Goal: Find specific page/section: Find specific page/section

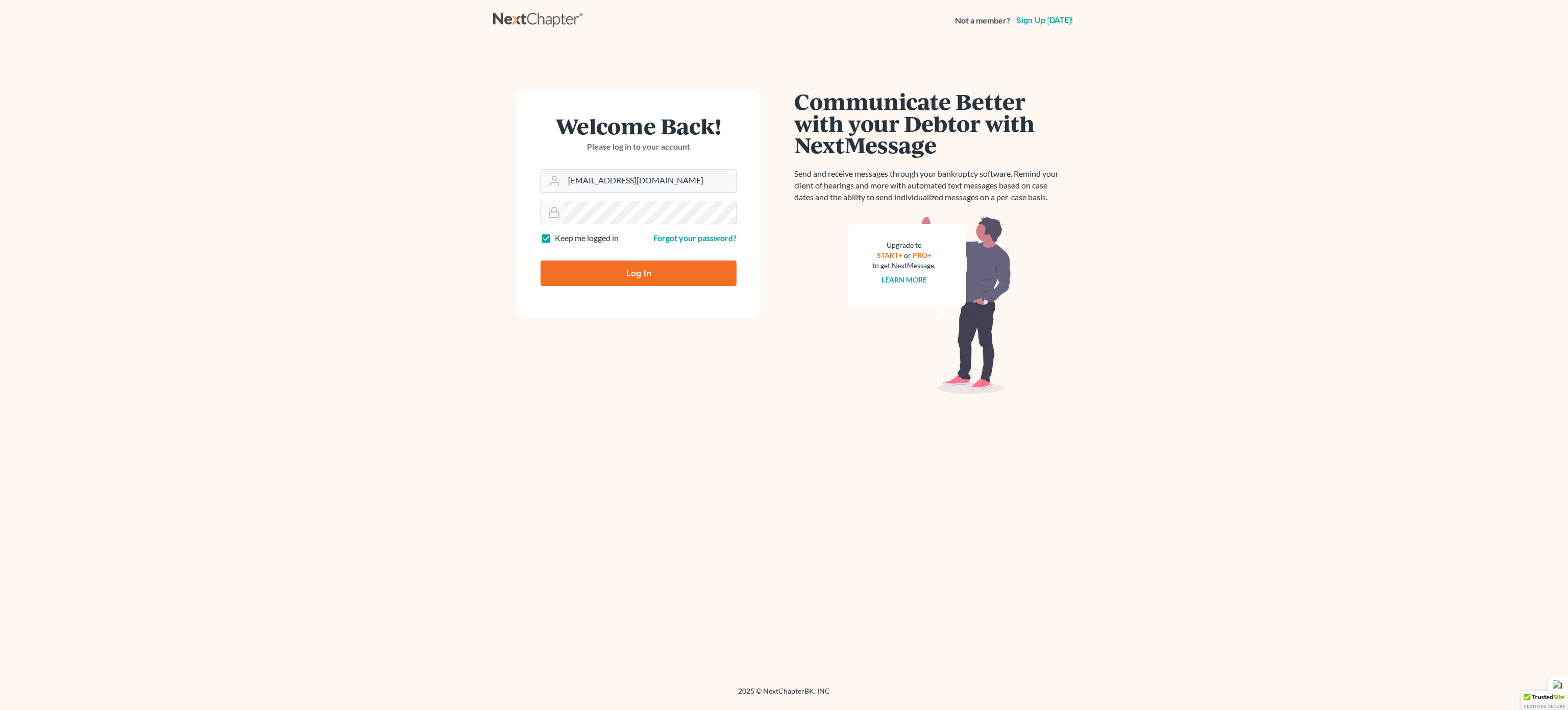
type input "Thinking..."
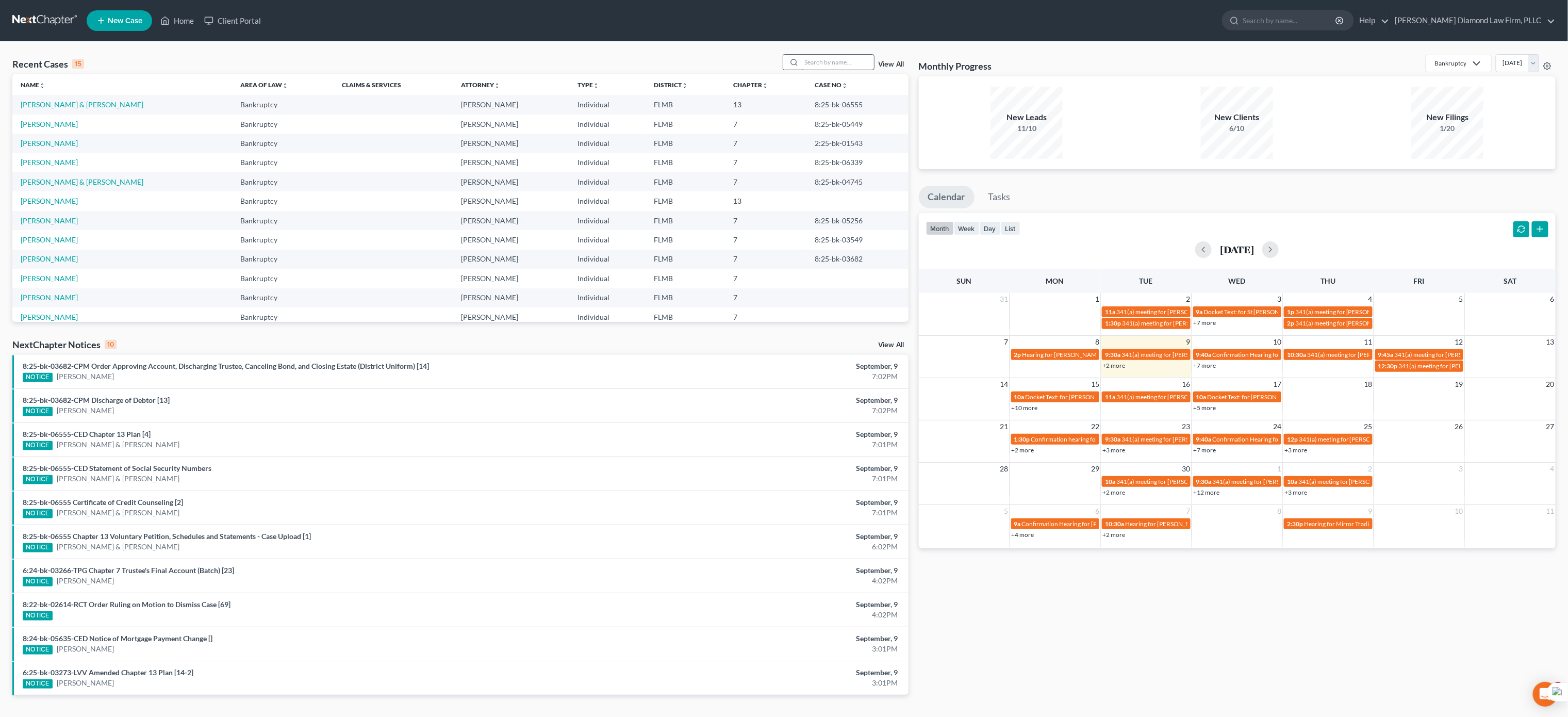
click at [832, 63] on input "search" at bounding box center [837, 62] width 72 height 15
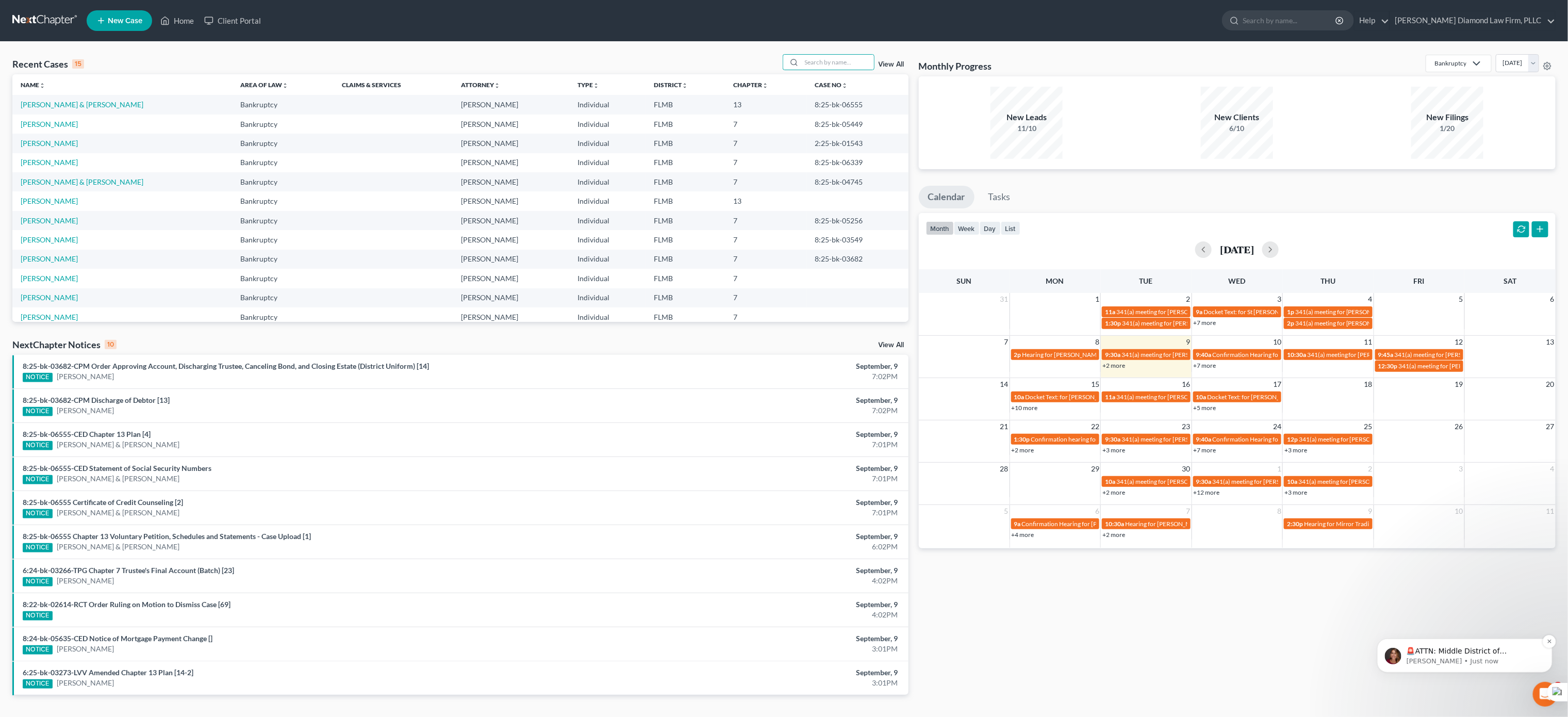
click at [1485, 664] on p "Katie • Just now" at bounding box center [1473, 661] width 133 height 9
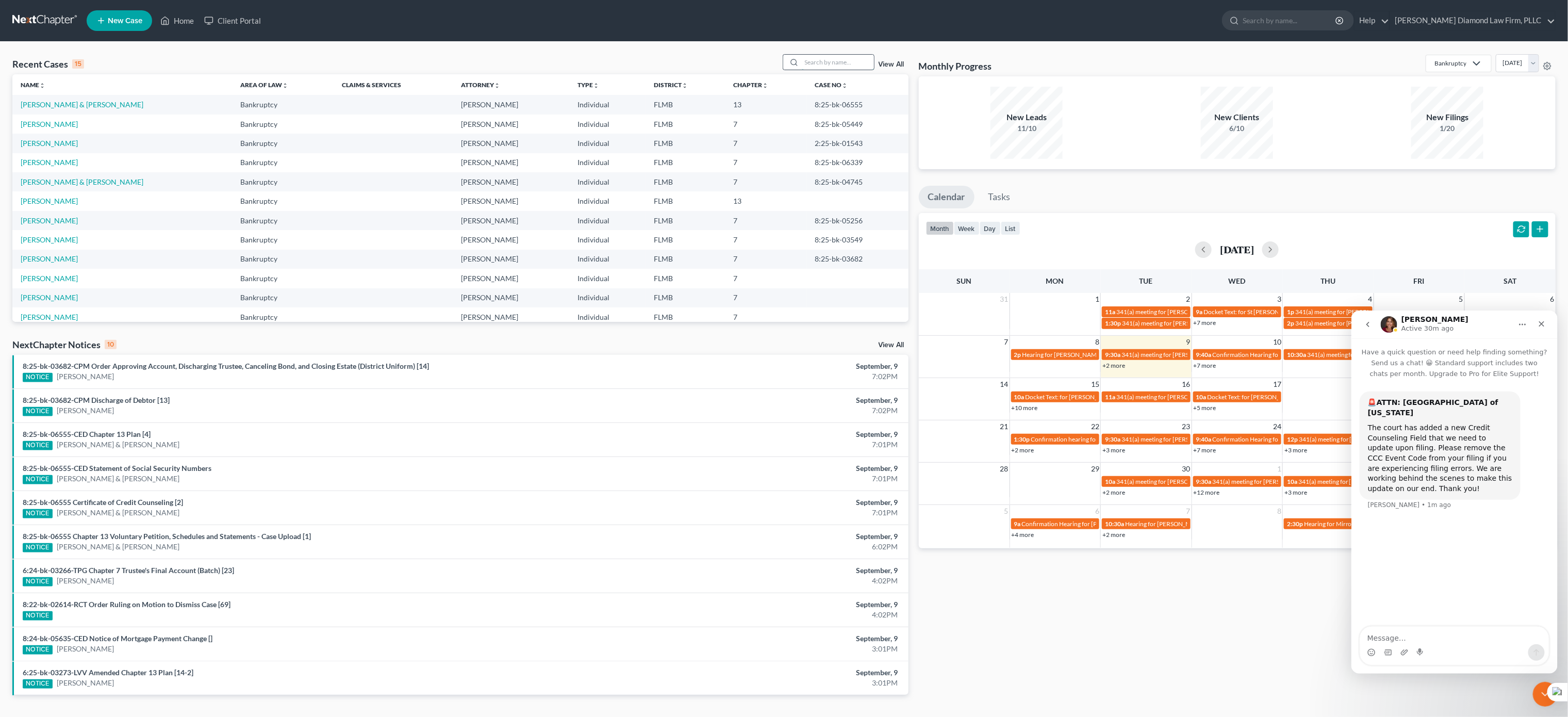
click at [822, 65] on input "search" at bounding box center [837, 62] width 72 height 15
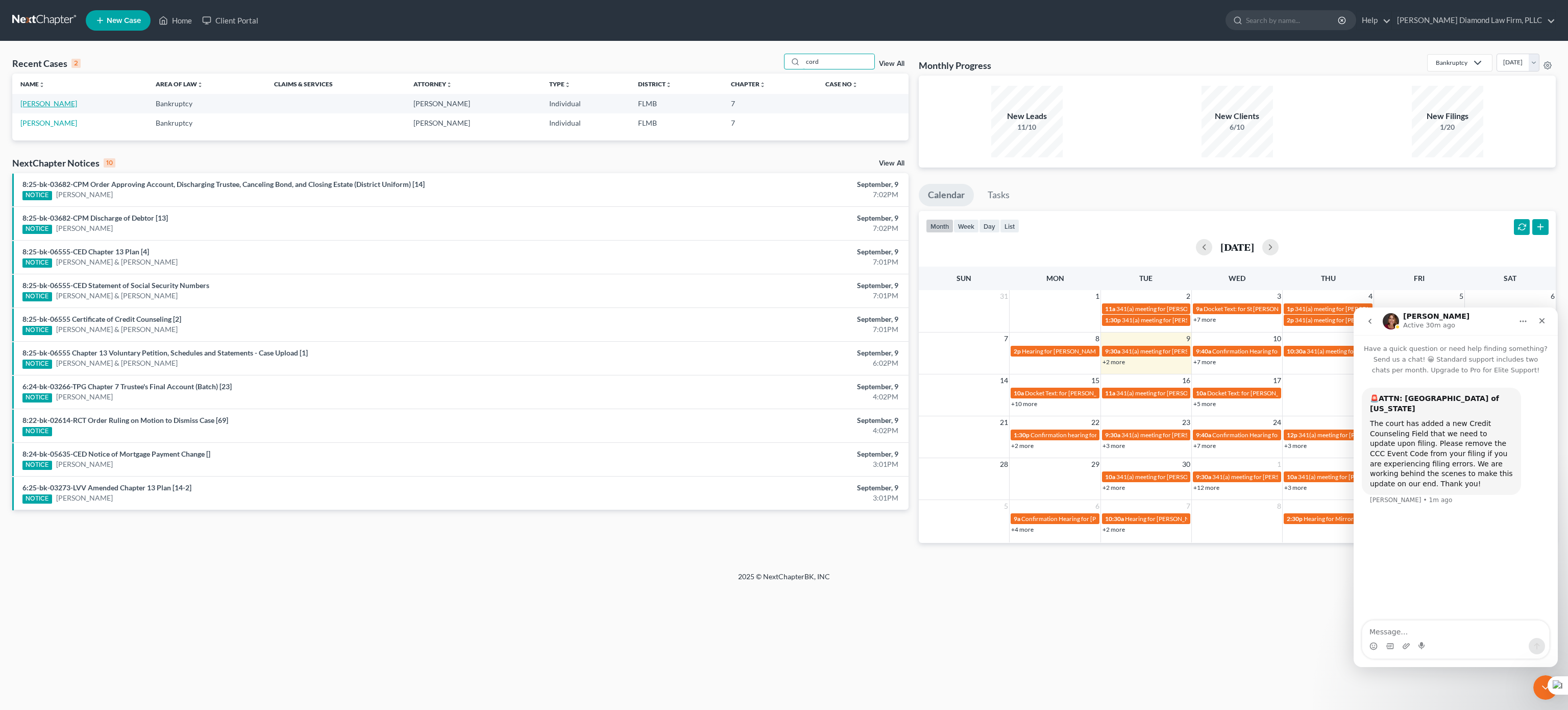
type input "cord"
click at [42, 106] on link "Cordova, Kristy" at bounding box center [48, 104] width 56 height 9
select select "19"
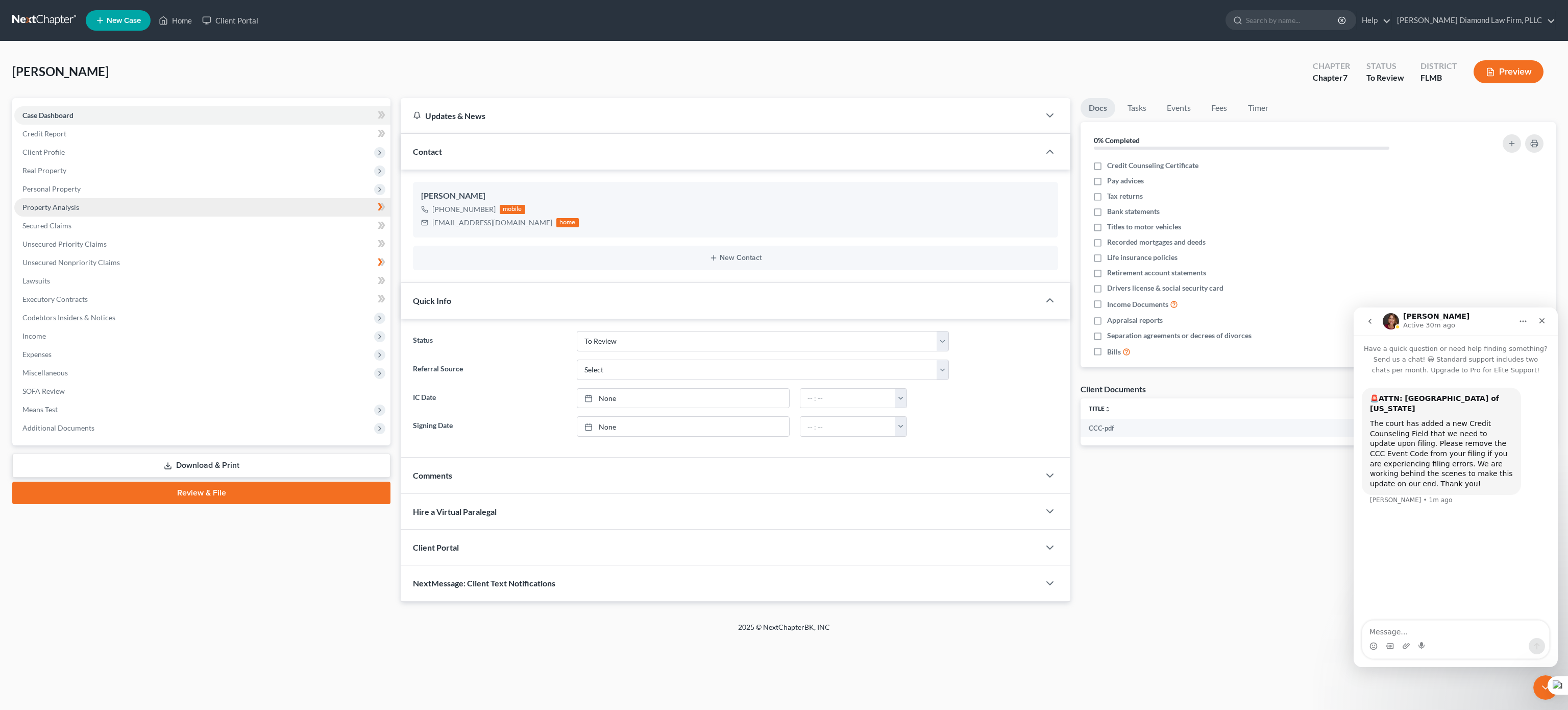
click at [63, 213] on link "Property Analysis" at bounding box center [202, 207] width 376 height 19
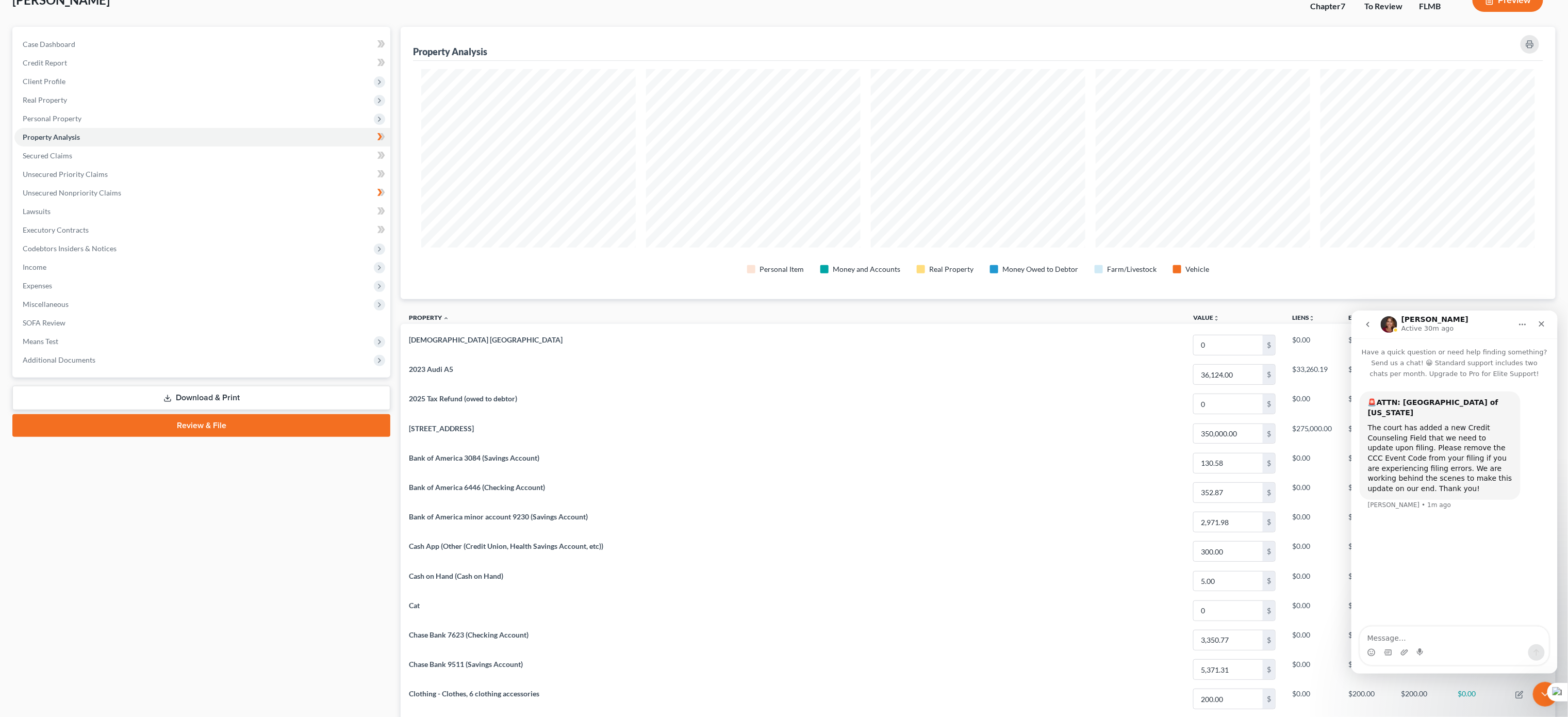
scroll to position [103, 0]
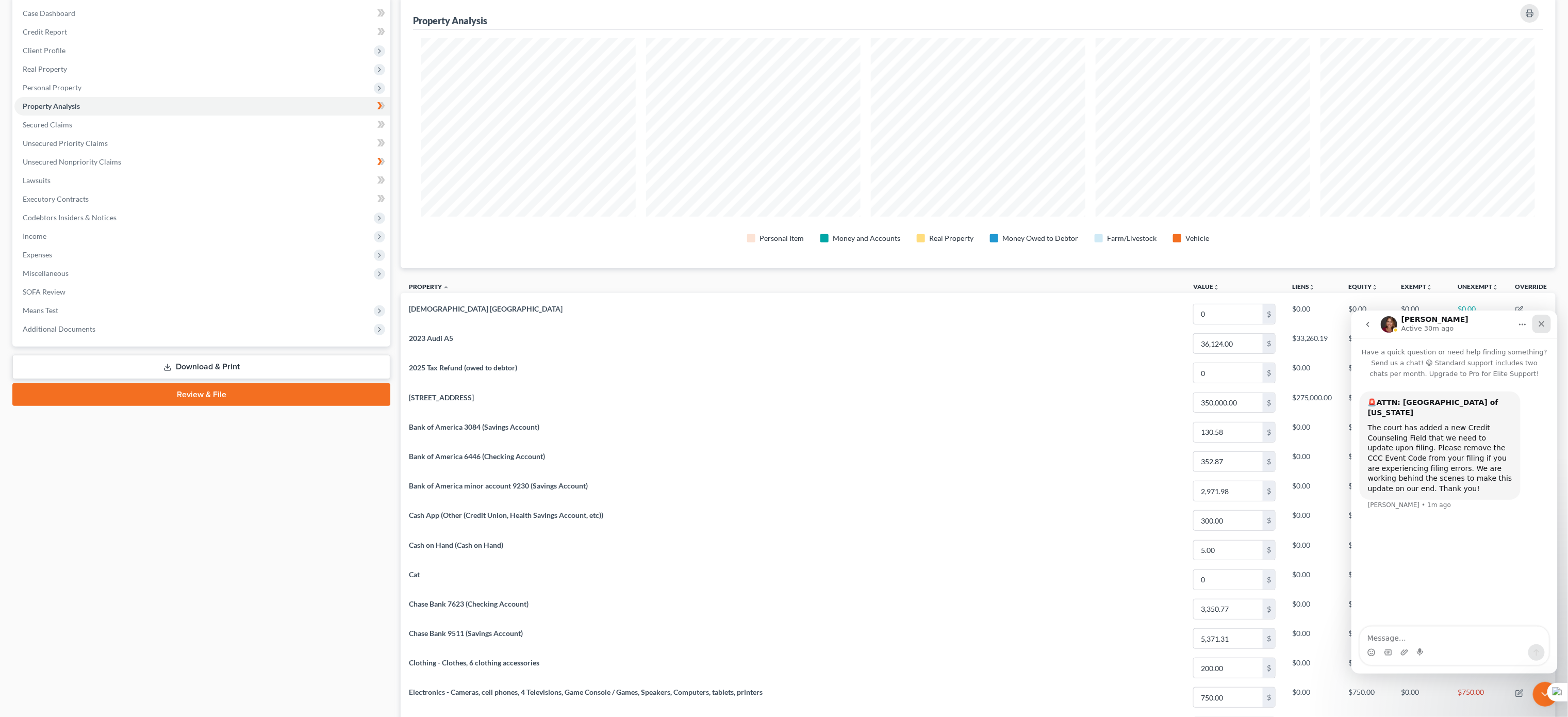
click at [1539, 332] on div "Close" at bounding box center [1541, 323] width 19 height 19
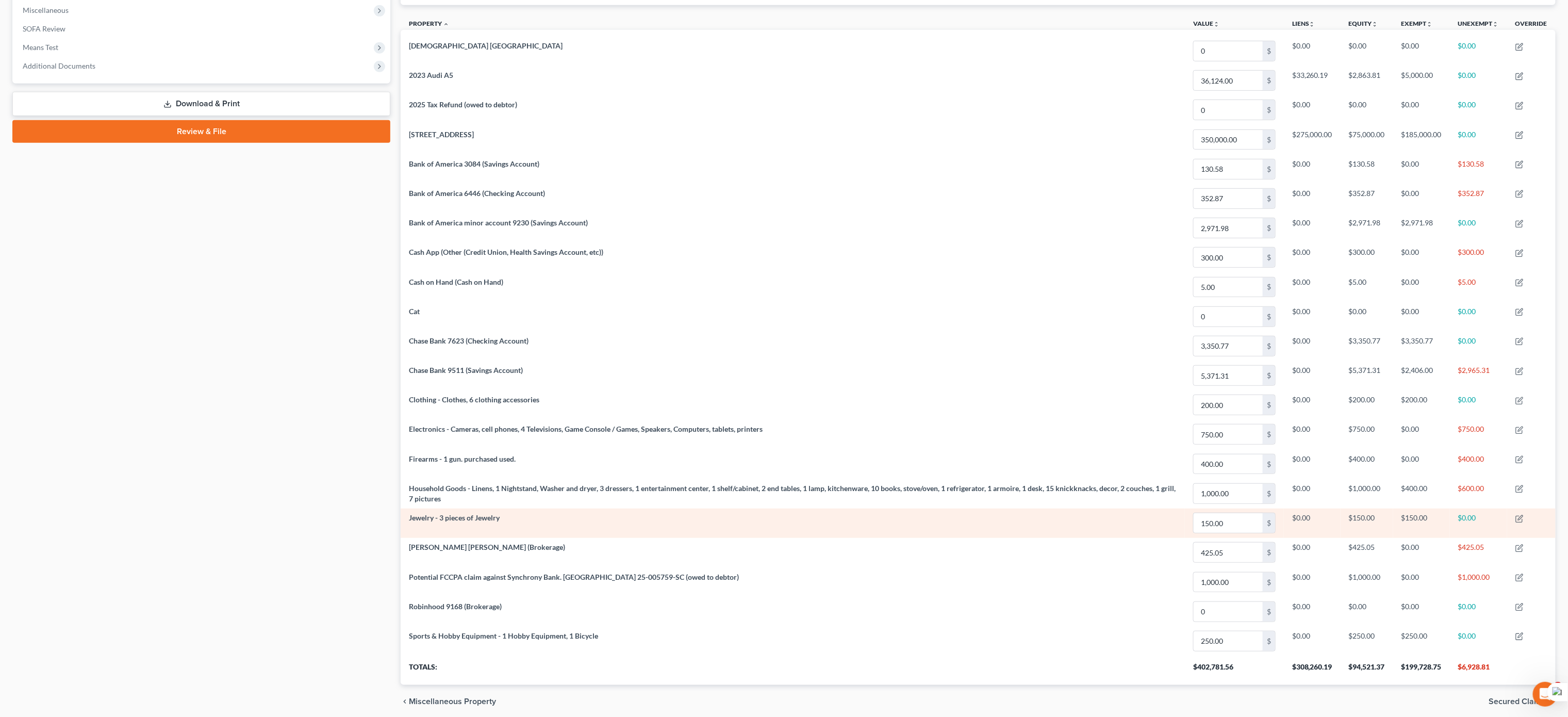
scroll to position [419, 0]
